Goal: Transaction & Acquisition: Subscribe to service/newsletter

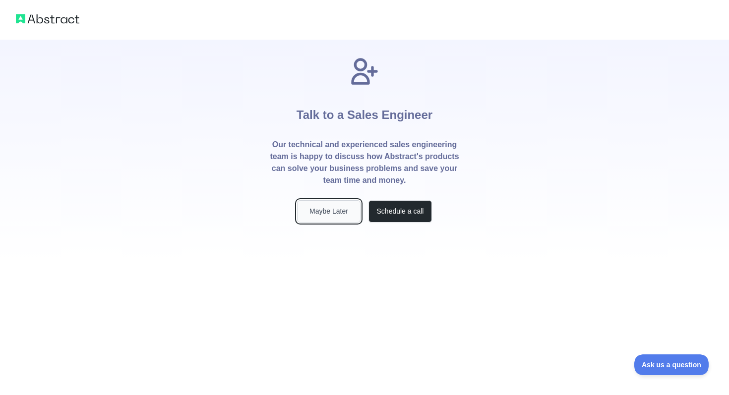
click at [318, 215] on button "Maybe Later" at bounding box center [329, 211] width 64 height 22
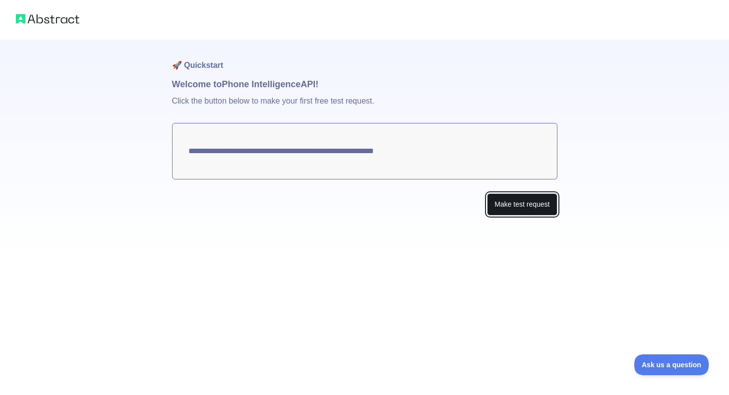
click at [494, 202] on button "Make test request" at bounding box center [522, 205] width 70 height 22
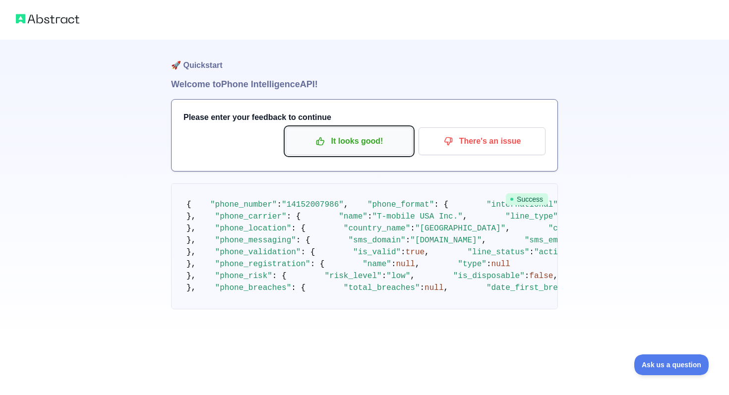
click at [373, 140] on p "It looks good!" at bounding box center [349, 141] width 112 height 17
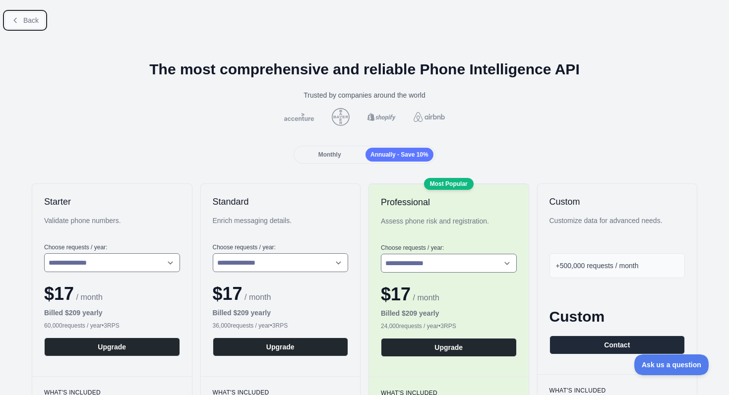
click at [26, 16] on span "Back" at bounding box center [30, 20] width 15 height 8
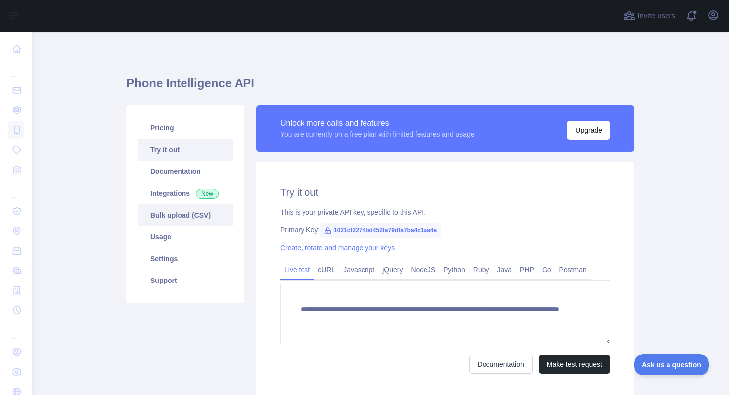
click at [188, 219] on link "Bulk upload (CSV)" at bounding box center [185, 215] width 94 height 22
